Goal: Task Accomplishment & Management: Use online tool/utility

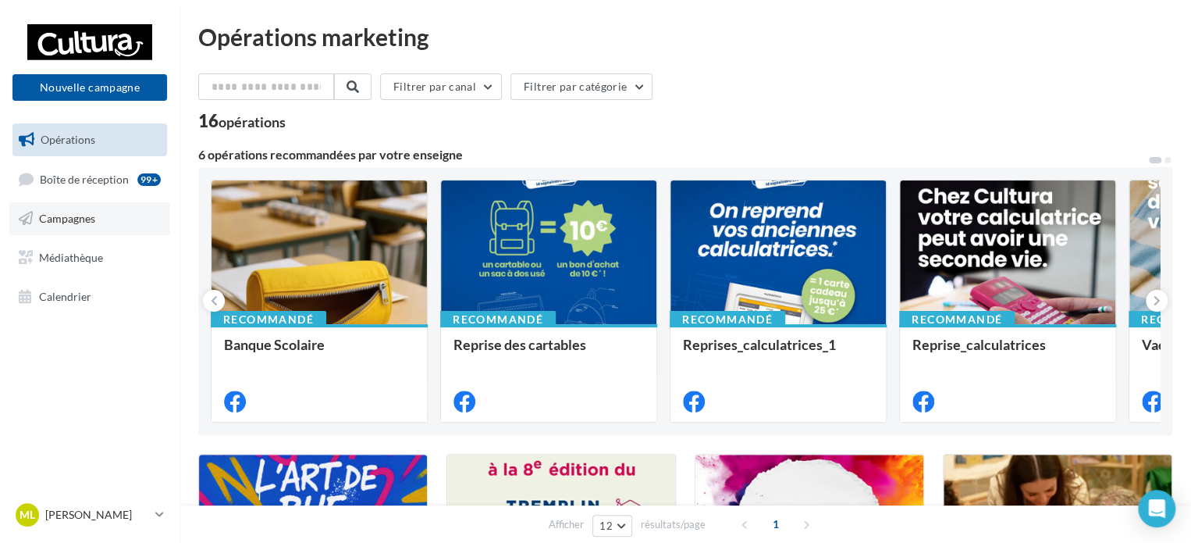
click at [91, 224] on span "Campagnes" at bounding box center [67, 218] width 56 height 13
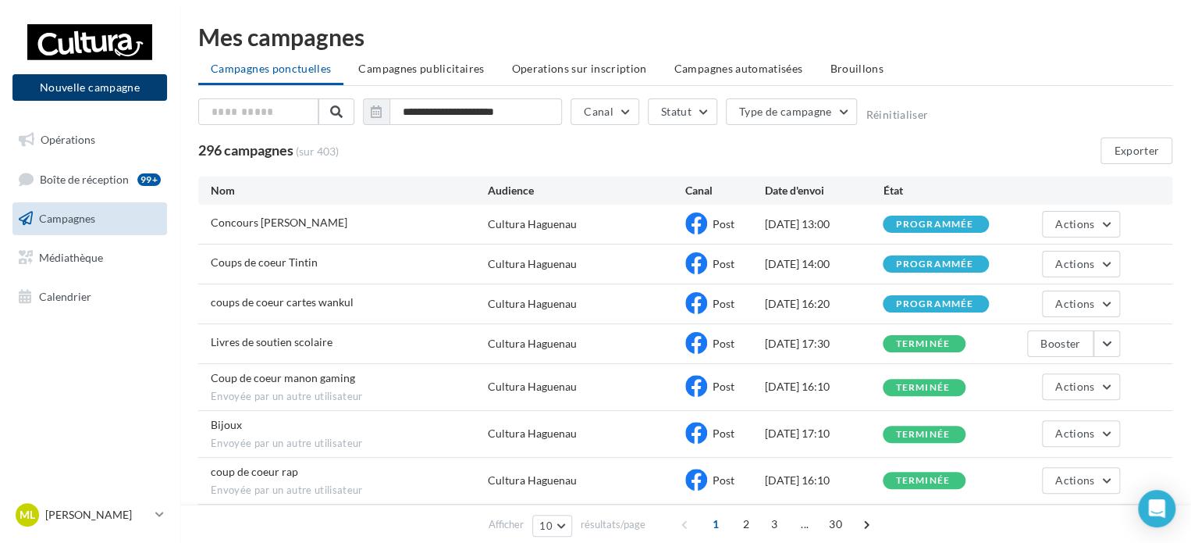
click at [104, 84] on button "Nouvelle campagne" at bounding box center [89, 87] width 155 height 27
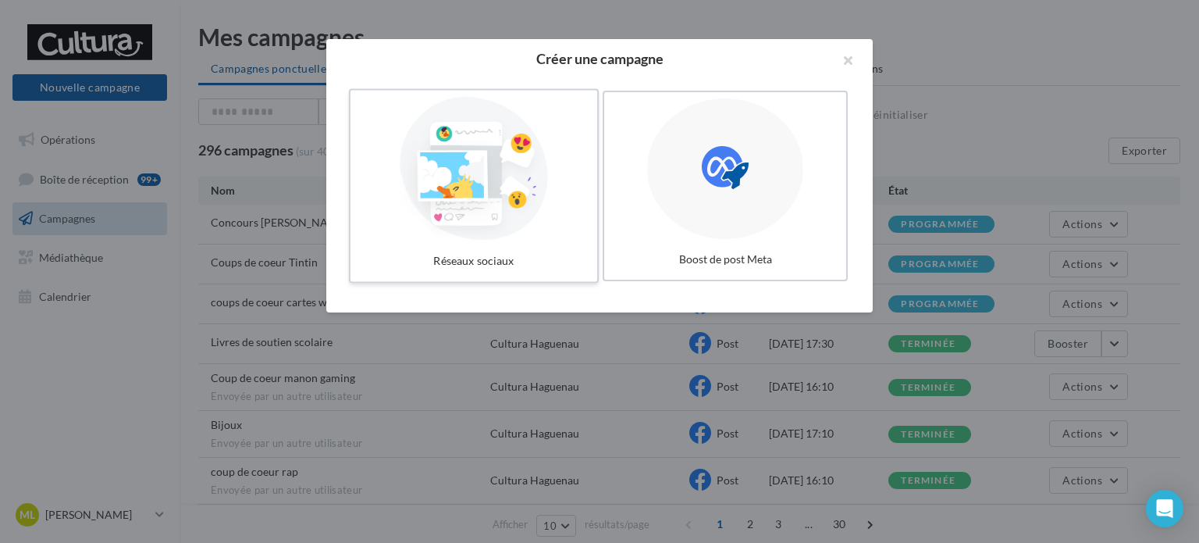
click at [539, 199] on div at bounding box center [474, 169] width 234 height 144
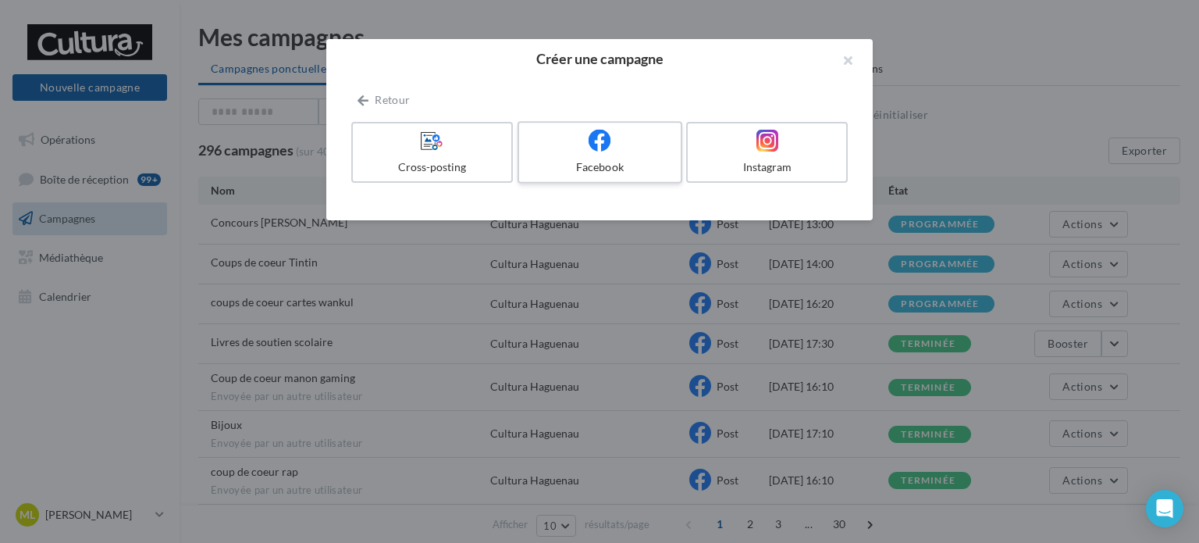
click at [576, 158] on label "Facebook" at bounding box center [600, 152] width 165 height 62
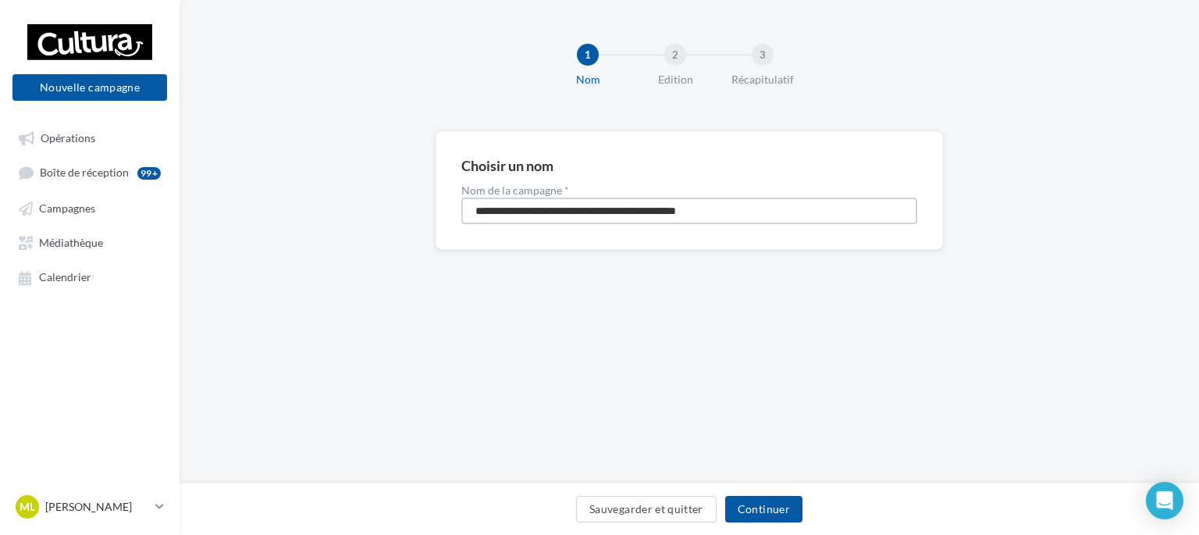
drag, startPoint x: 773, startPoint y: 205, endPoint x: 319, endPoint y: 226, distance: 454.8
click at [319, 226] on div "**********" at bounding box center [690, 215] width 1020 height 169
paste input
click at [479, 212] on input "**********" at bounding box center [689, 211] width 456 height 27
type input "**********"
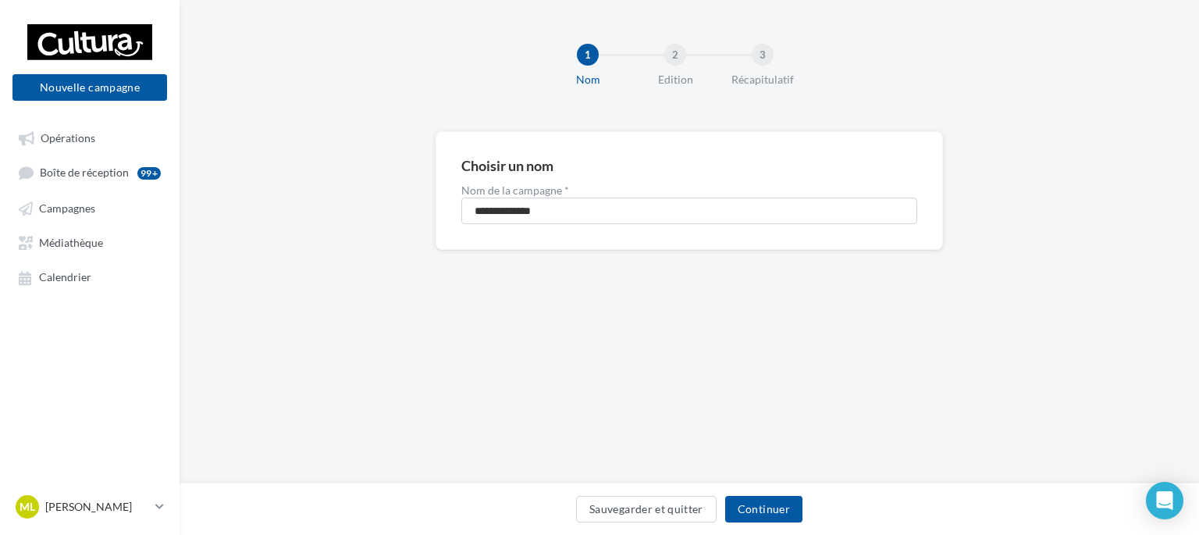
click at [766, 529] on div "Sauvegarder et quitter Continuer" at bounding box center [690, 508] width 1020 height 52
drag, startPoint x: 550, startPoint y: 211, endPoint x: 516, endPoint y: 206, distance: 34.7
click at [516, 206] on input "**********" at bounding box center [689, 211] width 456 height 27
click at [759, 509] on button "Continuer" at bounding box center [763, 509] width 77 height 27
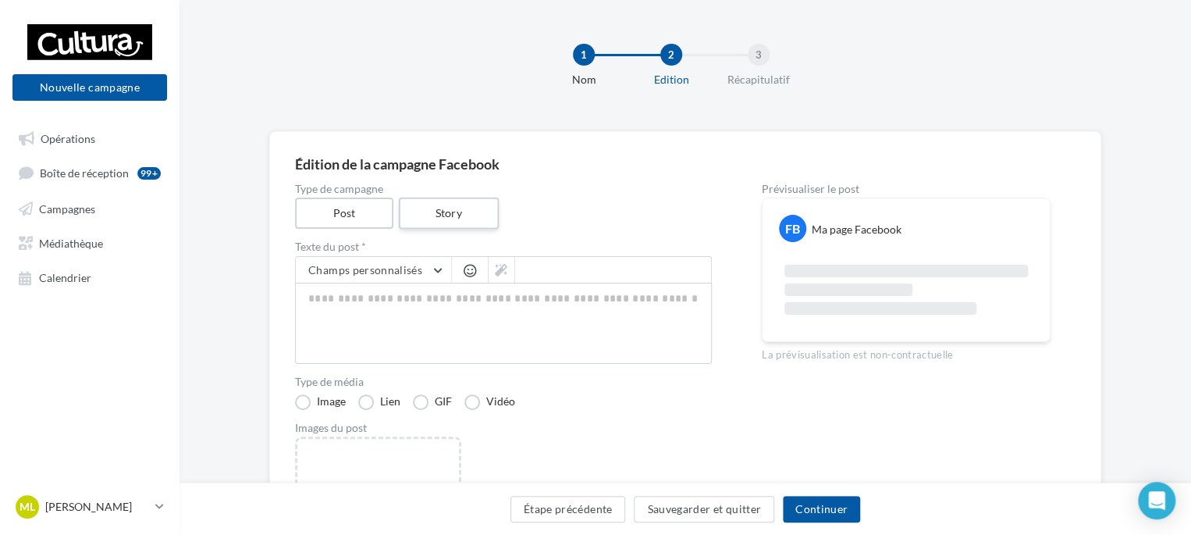
click at [428, 213] on label "Story" at bounding box center [448, 214] width 100 height 32
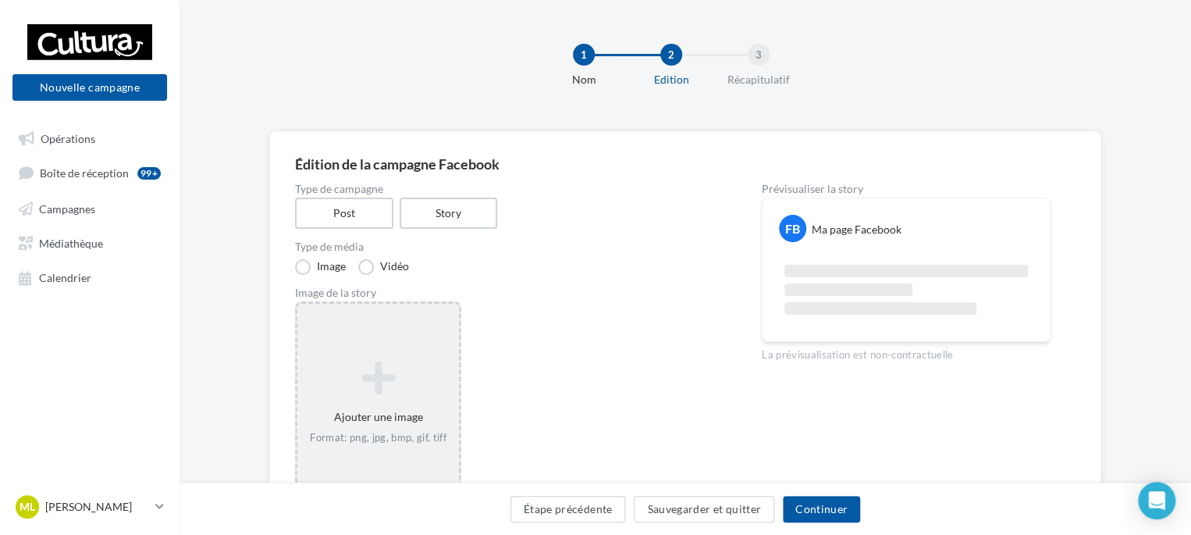
click at [378, 357] on div "Ajouter une image Format: png, jpg, bmp, gif, tiff" at bounding box center [378, 403] width 162 height 100
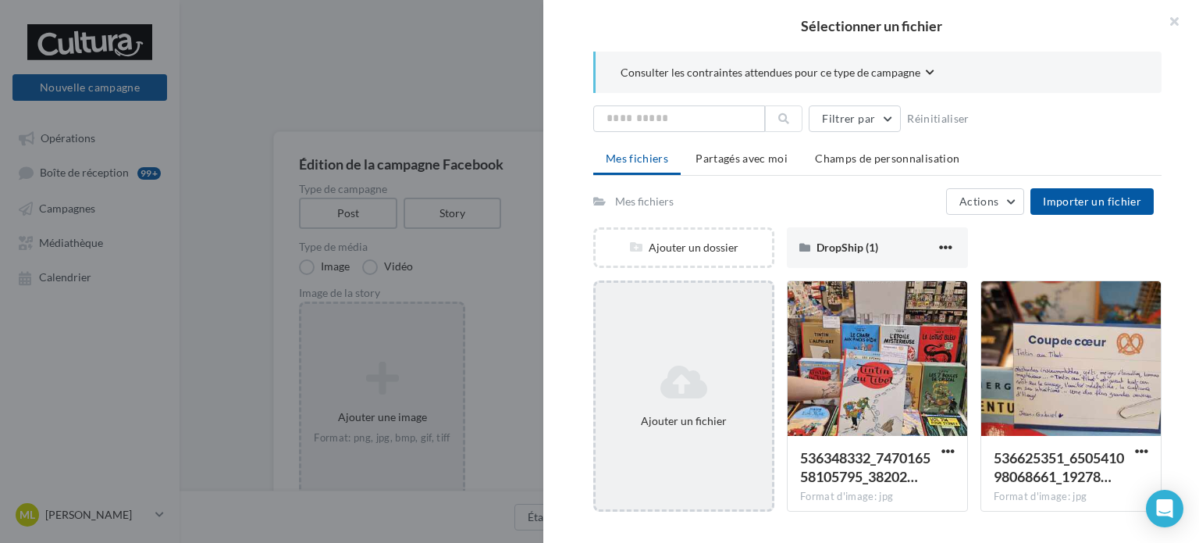
click at [714, 361] on div "Ajouter un fichier" at bounding box center [684, 396] width 176 height 78
click at [664, 418] on div "Ajouter un fichier" at bounding box center [684, 421] width 164 height 16
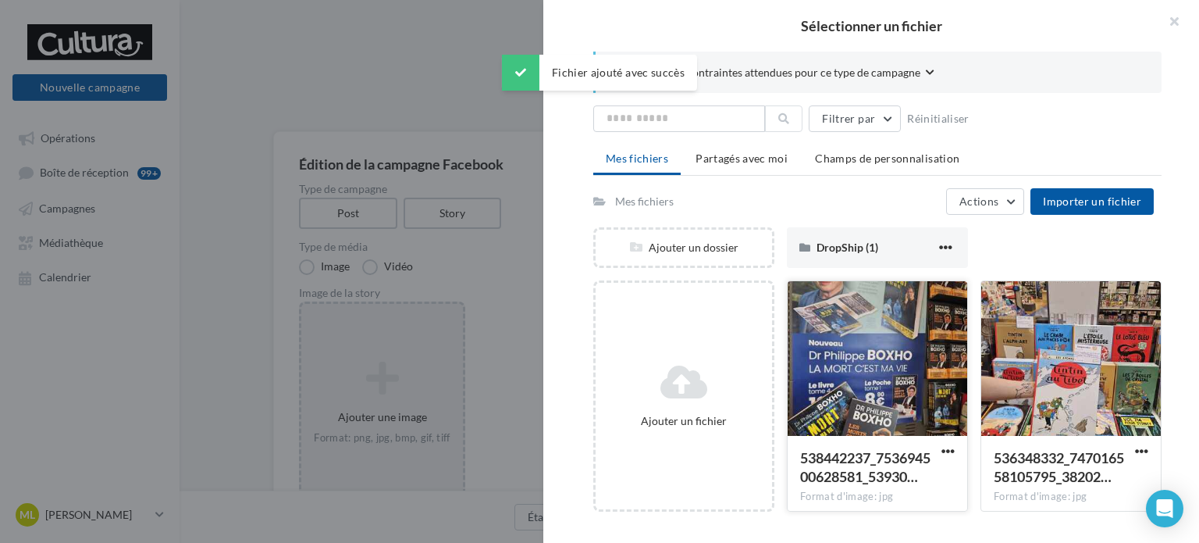
click at [852, 371] on div at bounding box center [878, 359] width 180 height 156
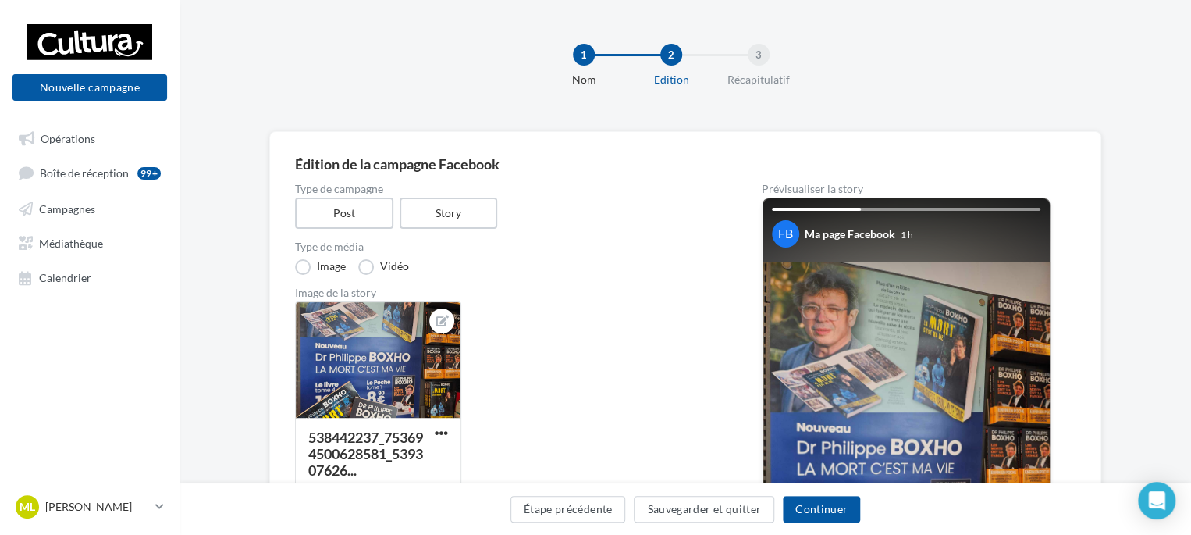
click at [874, 301] on img at bounding box center [906, 453] width 287 height 383
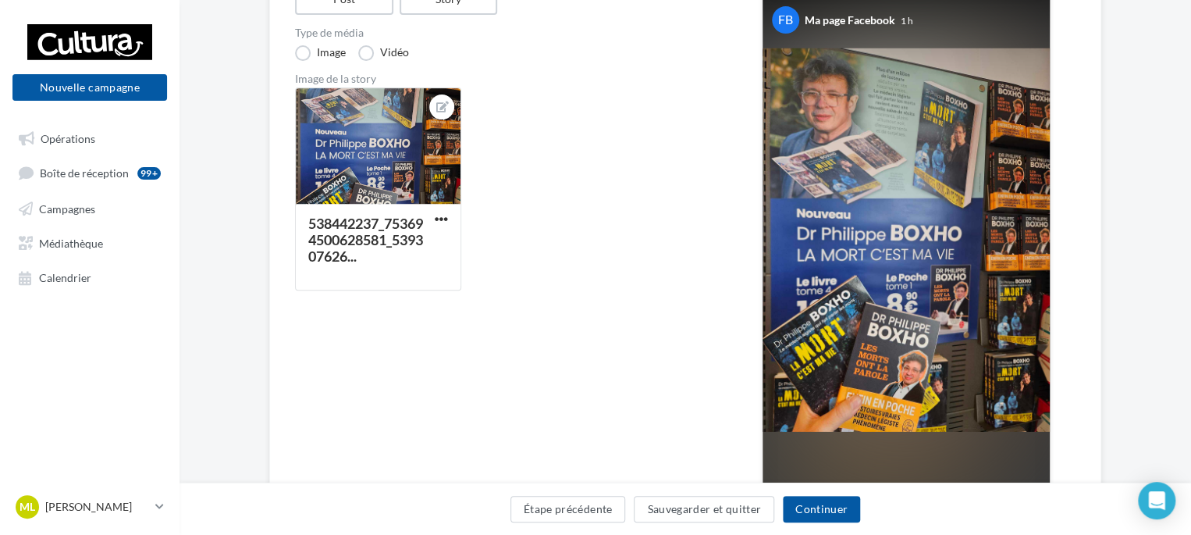
scroll to position [234, 0]
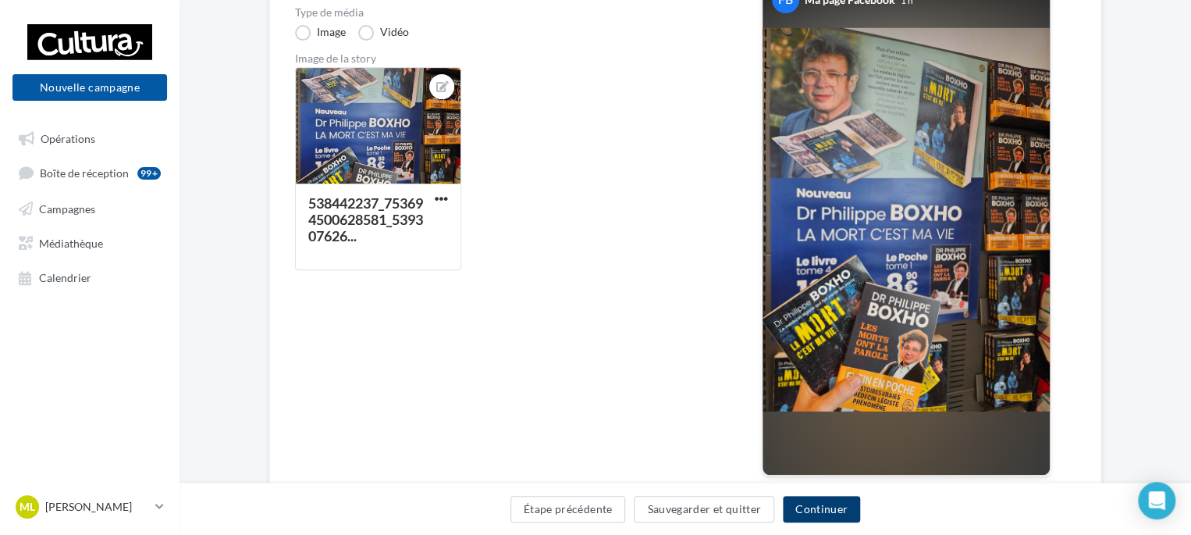
click at [804, 515] on button "Continuer" at bounding box center [821, 509] width 77 height 27
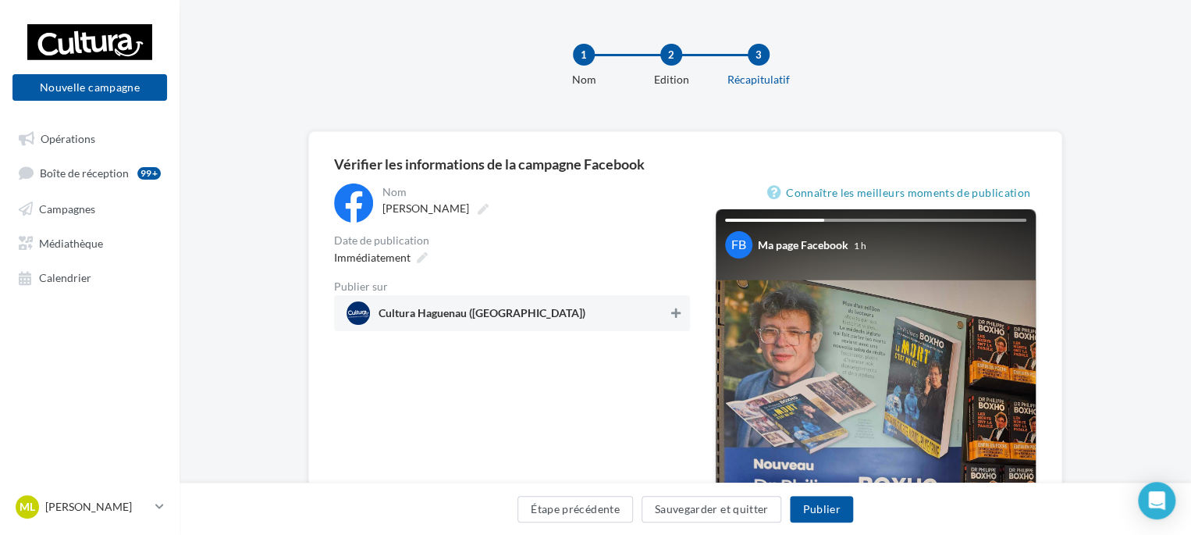
click at [678, 308] on icon at bounding box center [675, 313] width 9 height 11
click at [835, 518] on button "Publier" at bounding box center [821, 509] width 62 height 27
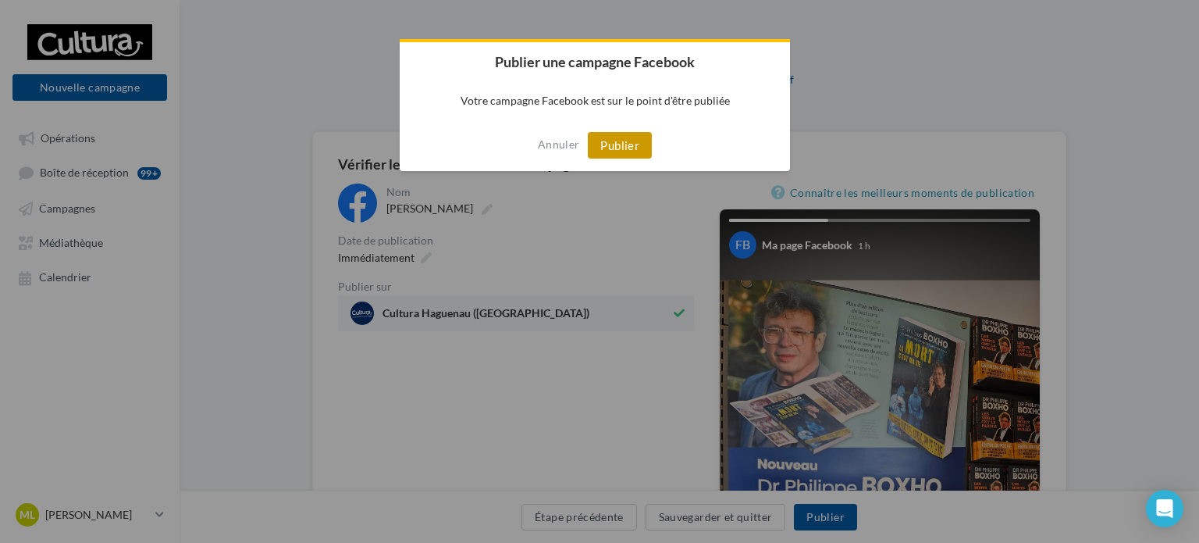
click at [628, 150] on button "Publier" at bounding box center [620, 145] width 64 height 27
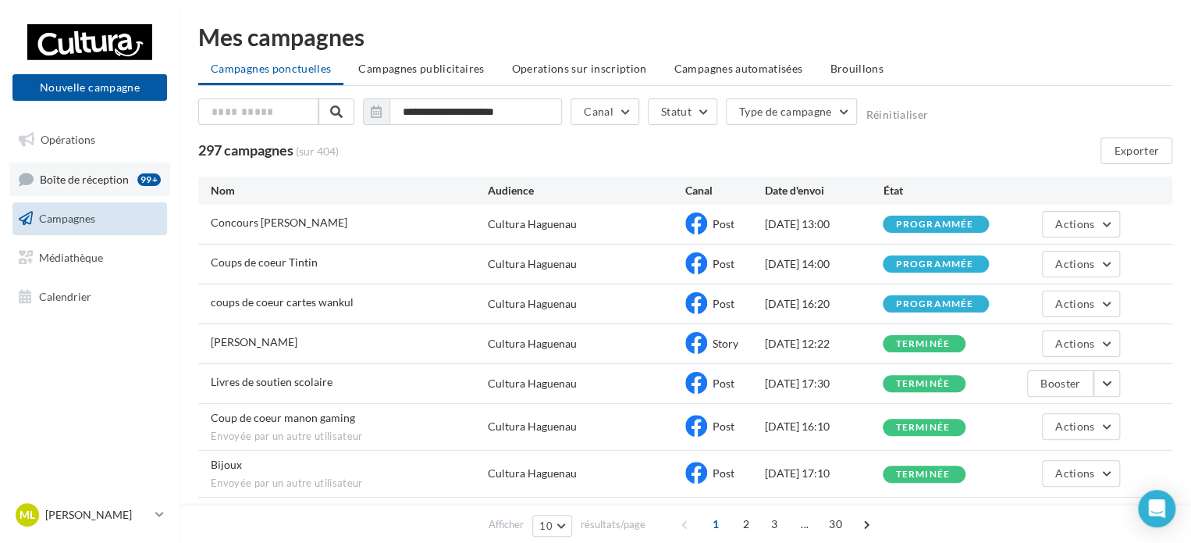
click at [117, 186] on link "Boîte de réception 99+" at bounding box center [89, 179] width 161 height 34
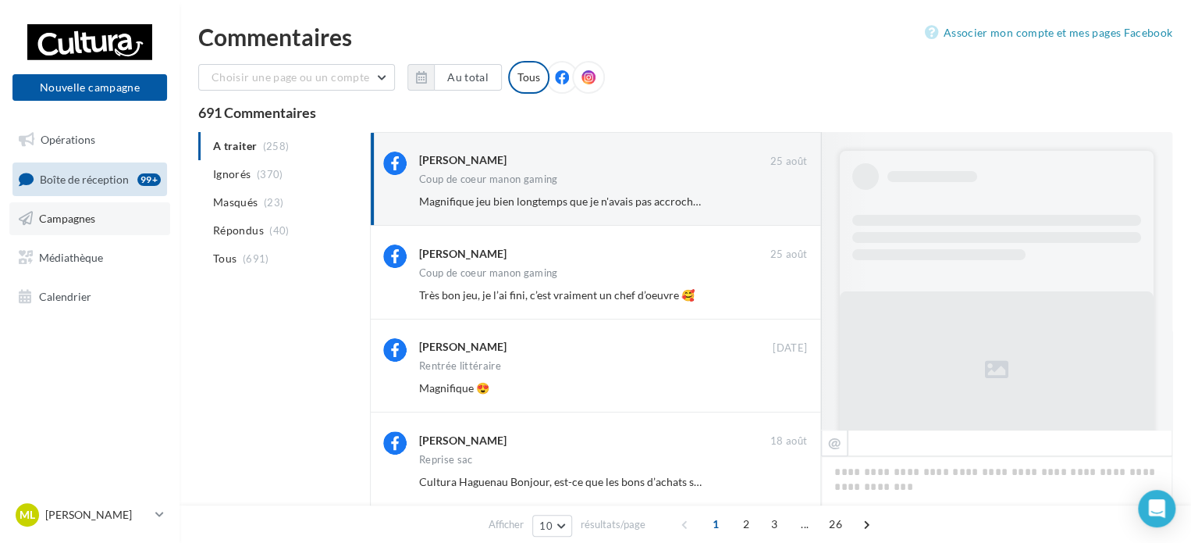
click at [89, 208] on link "Campagnes" at bounding box center [89, 218] width 161 height 33
